Goal: Find specific page/section: Find specific page/section

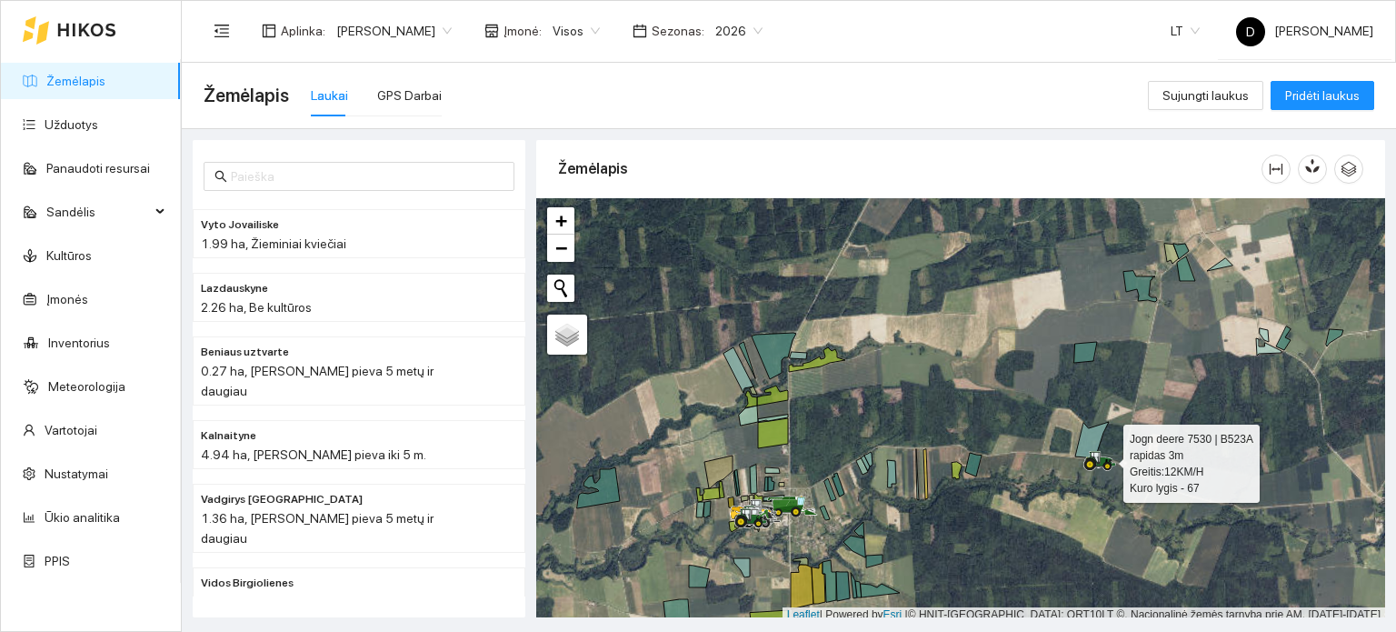
scroll to position [5, 0]
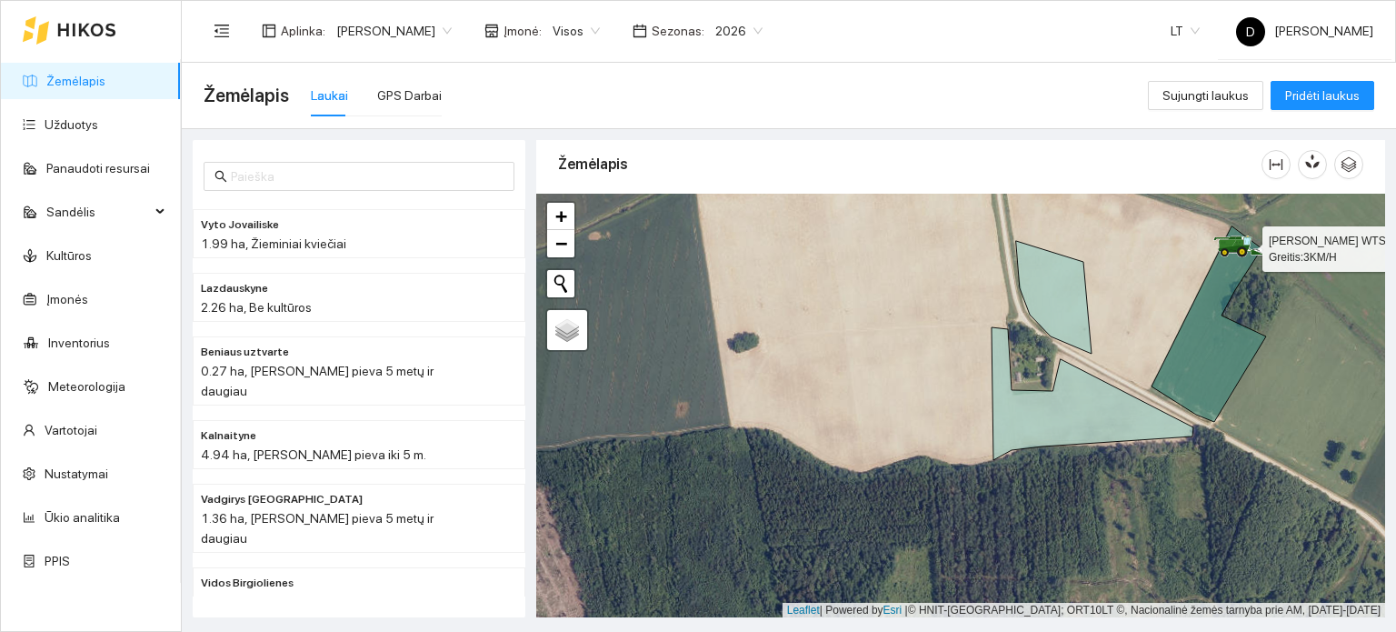
click at [1224, 243] on icon at bounding box center [1228, 244] width 17 height 10
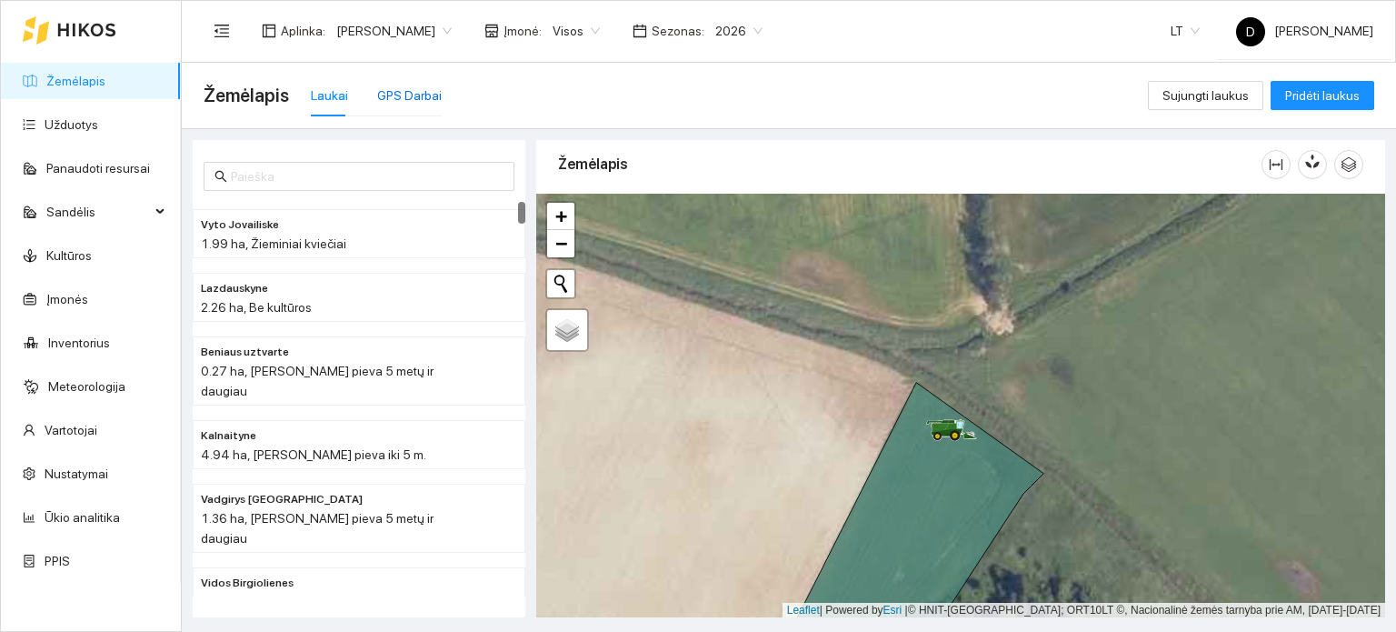
click at [390, 98] on div "GPS Darbai" at bounding box center [409, 95] width 65 height 20
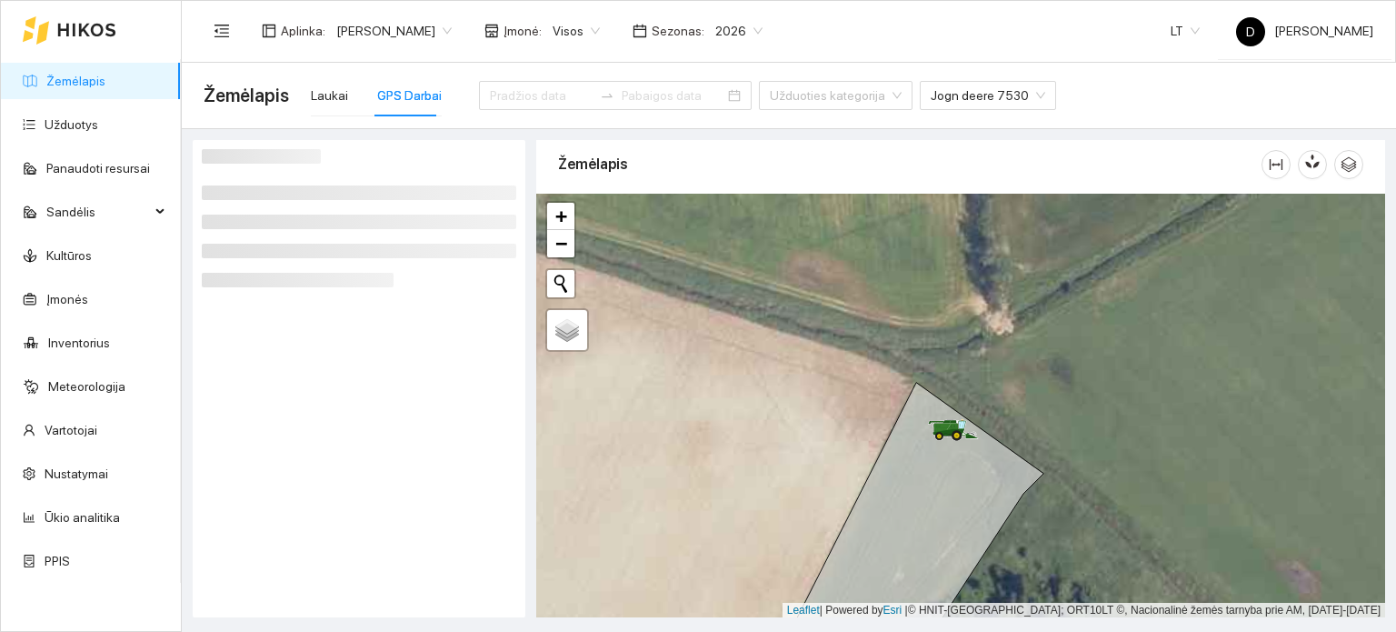
click at [963, 424] on icon at bounding box center [962, 424] width 5 height 7
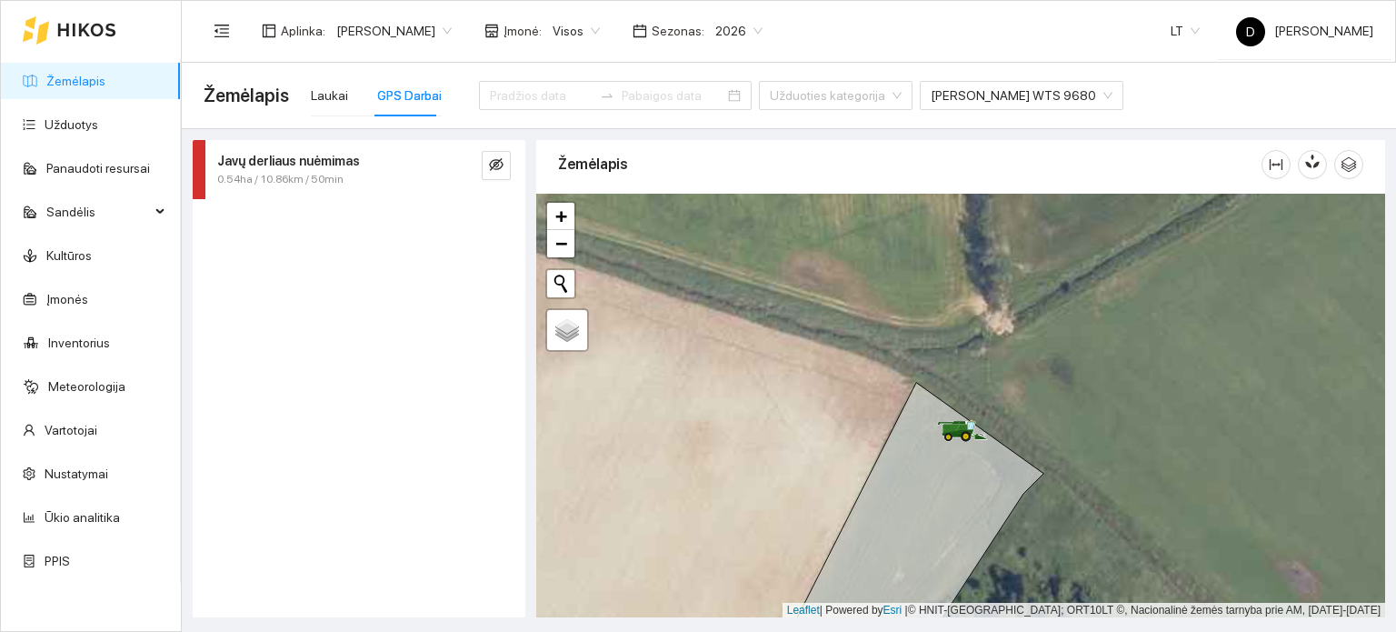
click at [331, 159] on strong "Javų derliaus nuėmimas" at bounding box center [288, 161] width 143 height 15
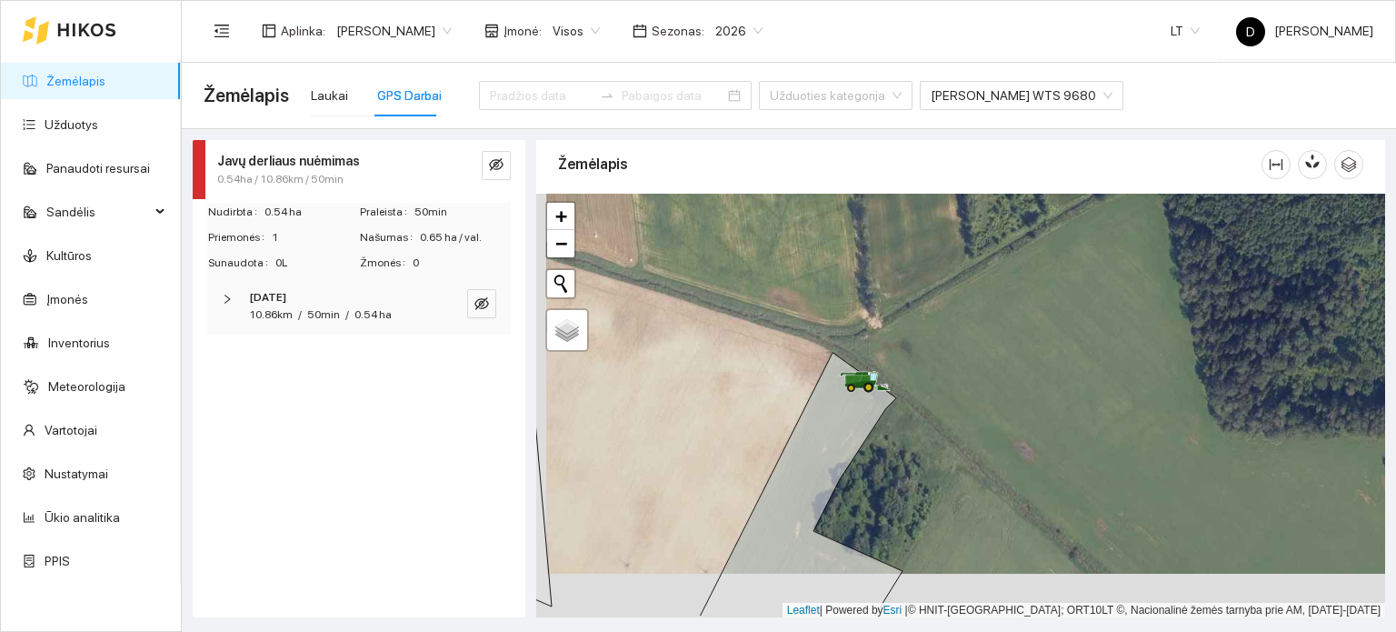
drag, startPoint x: 752, startPoint y: 392, endPoint x: 826, endPoint y: 236, distance: 172.4
click at [826, 239] on div at bounding box center [960, 406] width 849 height 424
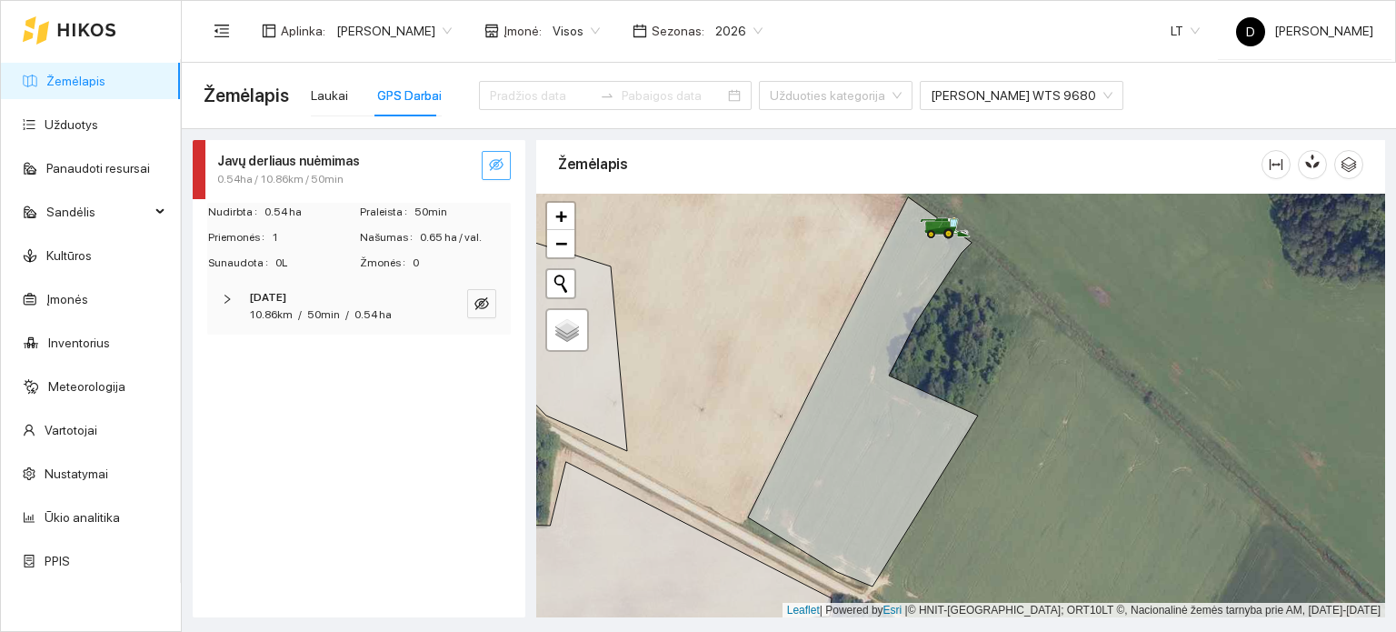
click at [491, 173] on span "eye-invisible" at bounding box center [496, 165] width 15 height 17
